Goal: Find contact information: Obtain details needed to contact an individual or organization

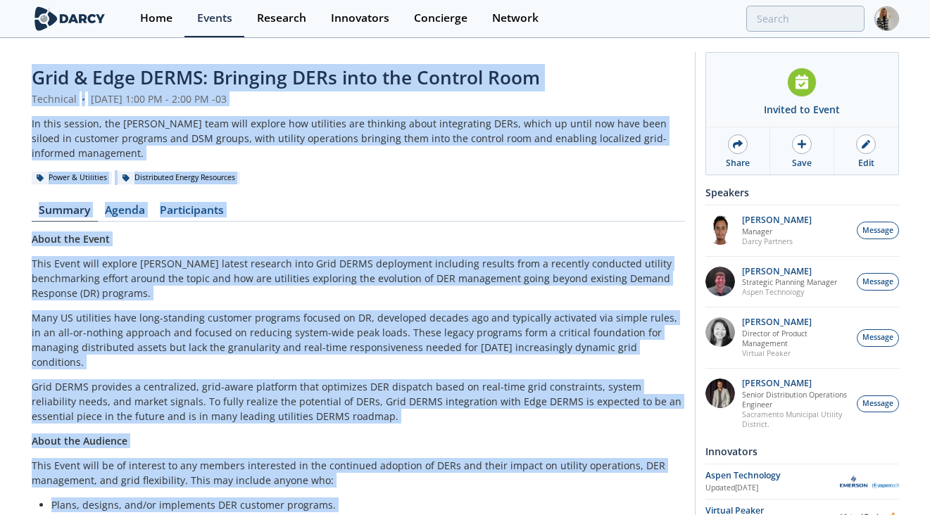
click at [411, 176] on div "Grid & Edge DERMS: Bringing DERs into the Control Room Technical • [DATE] 1:00 …" at bounding box center [358, 406] width 653 height 685
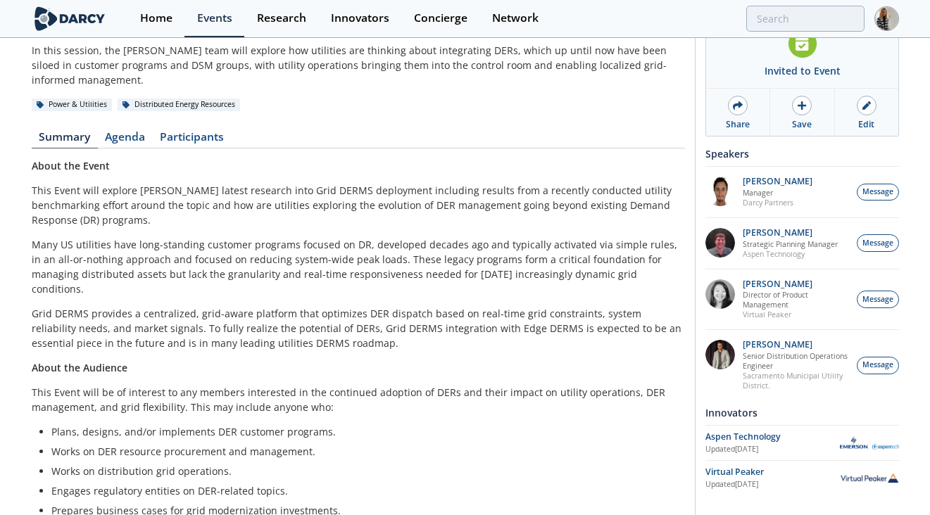
scroll to position [94, 0]
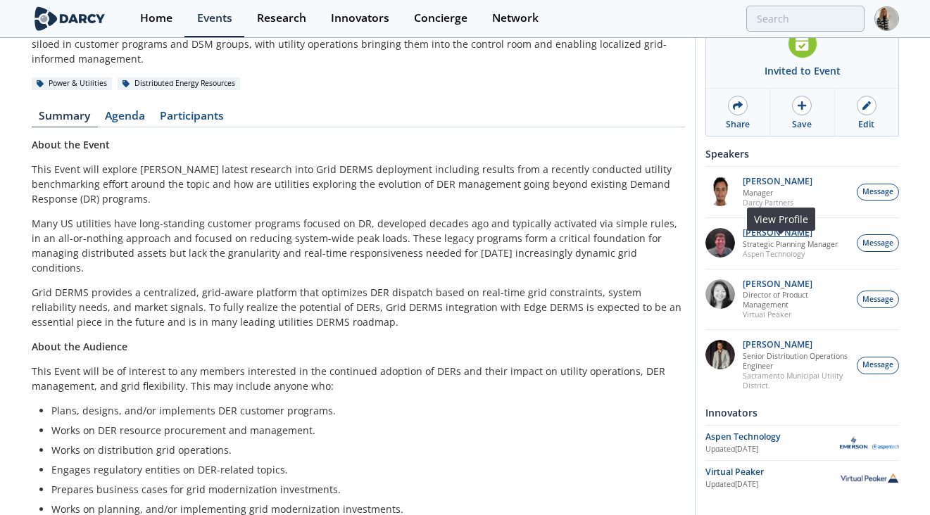
click at [754, 234] on p "[PERSON_NAME]" at bounding box center [790, 233] width 95 height 10
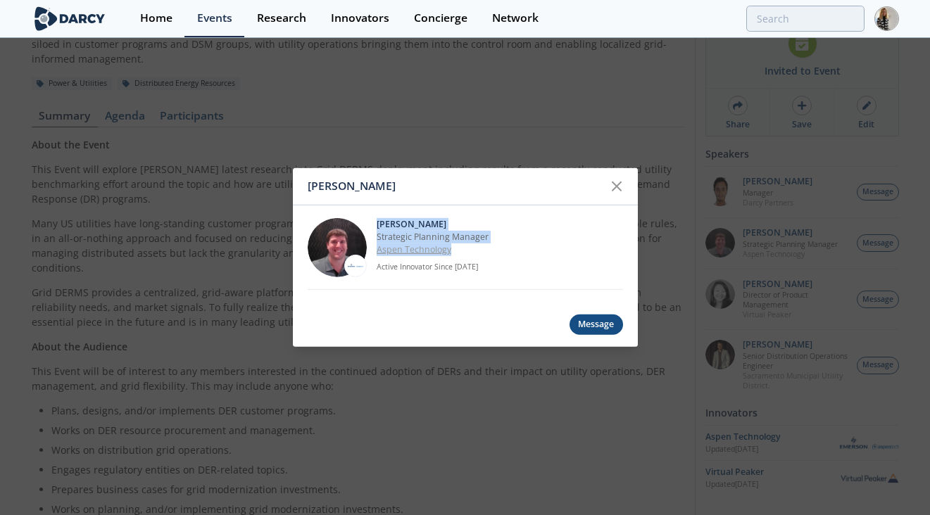
drag, startPoint x: 375, startPoint y: 223, endPoint x: 461, endPoint y: 250, distance: 90.0
click at [461, 250] on div "[PERSON_NAME] Strategic Planning Manager Aspen Technology Active Innovator Sinc…" at bounding box center [465, 248] width 315 height 84
copy div "[PERSON_NAME] Strategic Planning Manager Aspen Technology"
click at [621, 189] on icon at bounding box center [616, 186] width 17 height 17
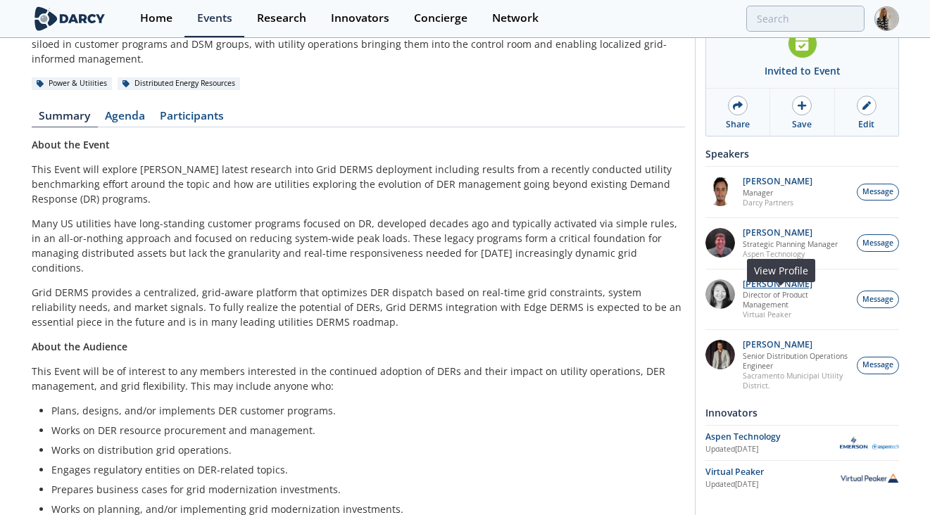
click at [781, 283] on p "[PERSON_NAME]" at bounding box center [796, 284] width 107 height 10
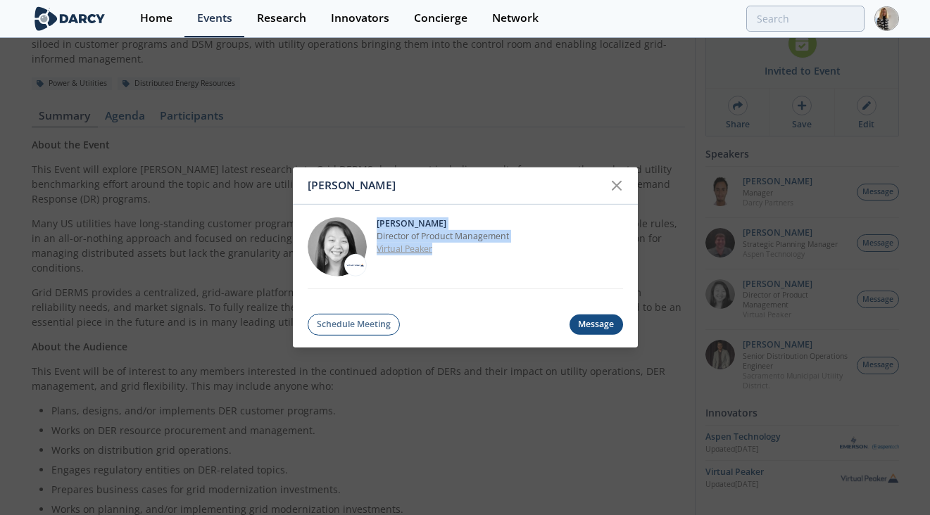
drag, startPoint x: 377, startPoint y: 224, endPoint x: 458, endPoint y: 251, distance: 86.2
click at [458, 251] on div "[PERSON_NAME] Director of Product Management Virtual Peaker" at bounding box center [500, 246] width 246 height 59
copy div "[PERSON_NAME] Director of Product Management Virtual Peaker"
click at [620, 180] on icon at bounding box center [616, 185] width 17 height 17
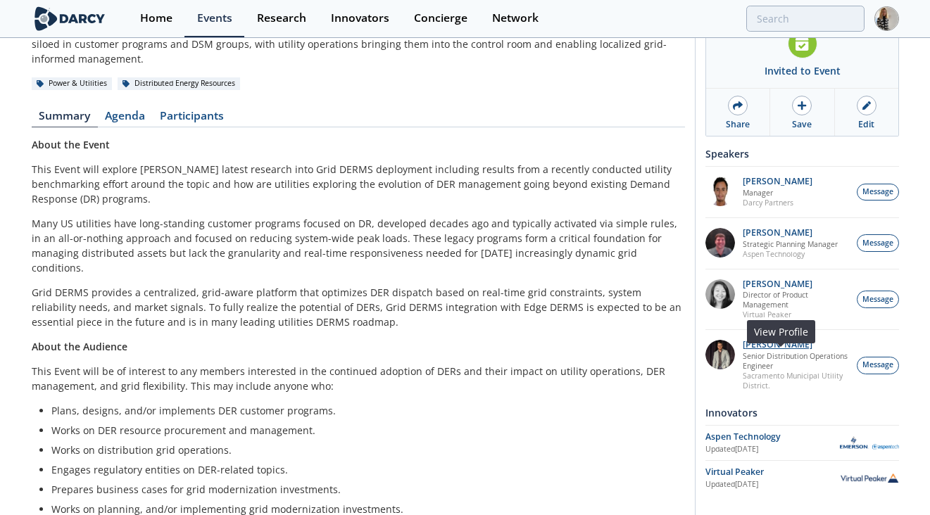
click at [764, 346] on p "[PERSON_NAME]" at bounding box center [796, 345] width 107 height 10
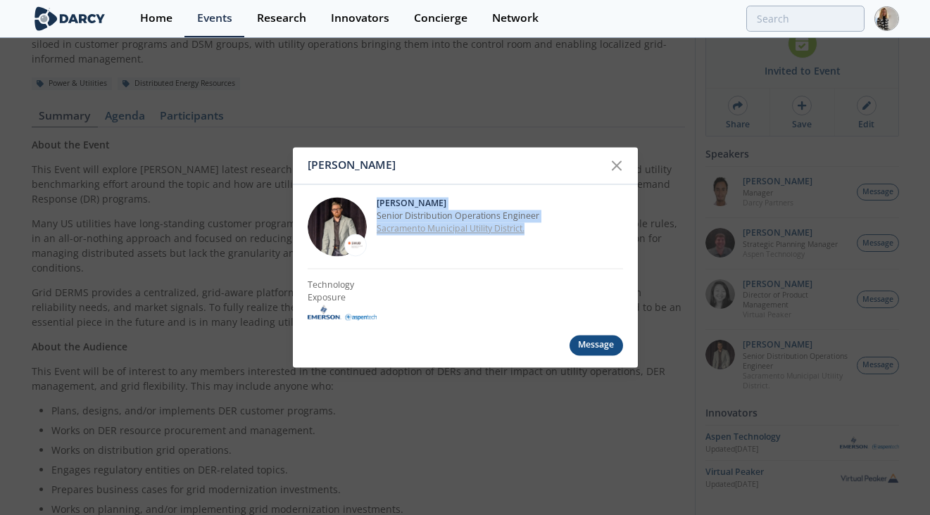
drag, startPoint x: 377, startPoint y: 203, endPoint x: 529, endPoint y: 234, distance: 154.6
click at [529, 234] on div "[PERSON_NAME] Senior Distribution Operations Engineer Sacramento Municipal Util…" at bounding box center [500, 226] width 246 height 59
copy div "[PERSON_NAME] Senior Distribution Operations Engineer Sacramento Municipal Util…"
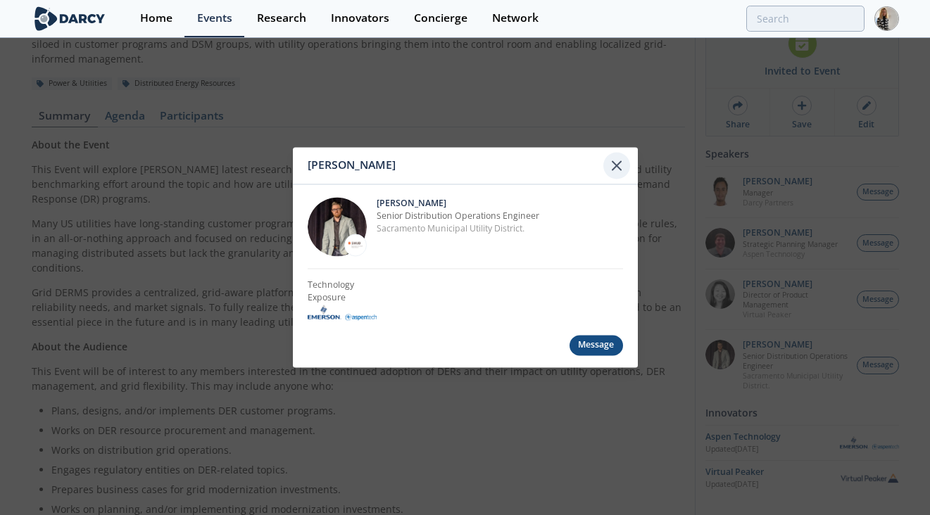
click at [615, 154] on div at bounding box center [616, 165] width 27 height 27
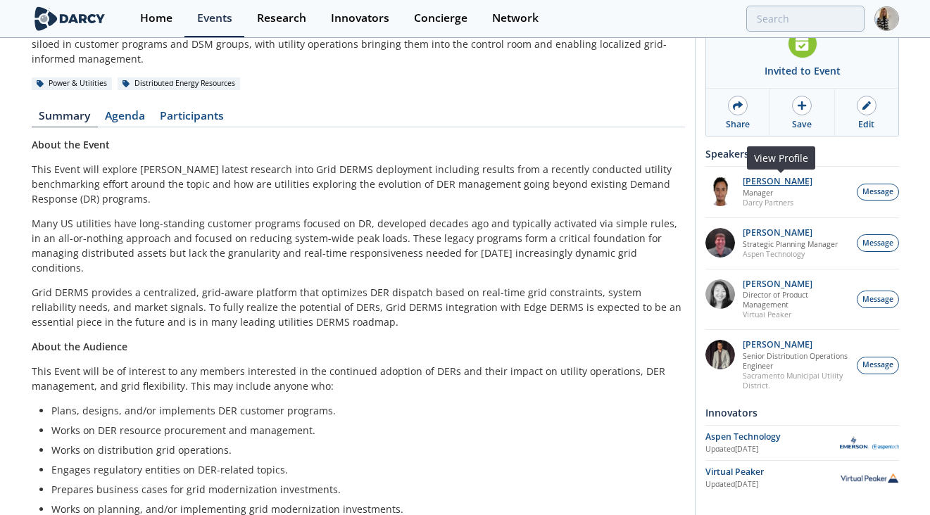
click at [783, 177] on p "[PERSON_NAME]" at bounding box center [778, 182] width 70 height 10
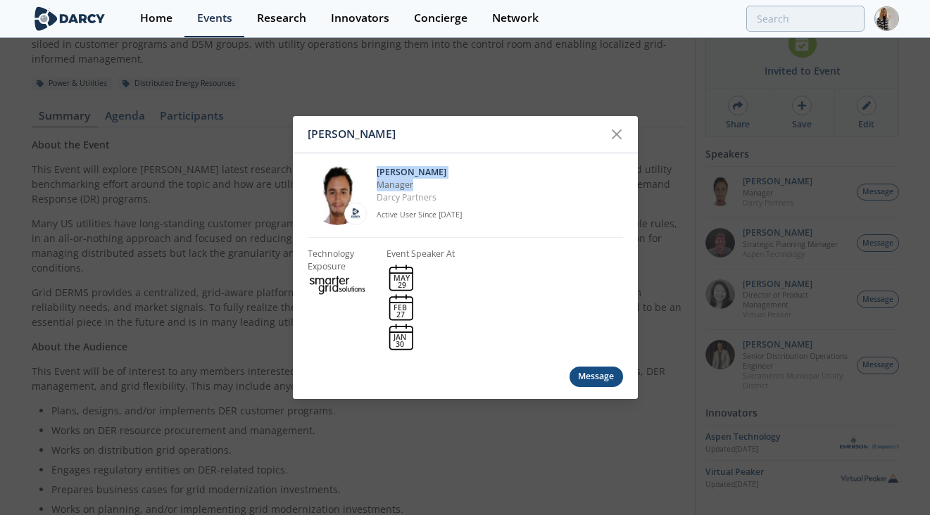
drag, startPoint x: 377, startPoint y: 169, endPoint x: 427, endPoint y: 188, distance: 53.5
click at [427, 188] on div "[PERSON_NAME] Manager [PERSON_NAME] Partners Active User Since [DATE]" at bounding box center [500, 194] width 246 height 59
copy div "[PERSON_NAME] Manager"
